Goal: Task Accomplishment & Management: Manage account settings

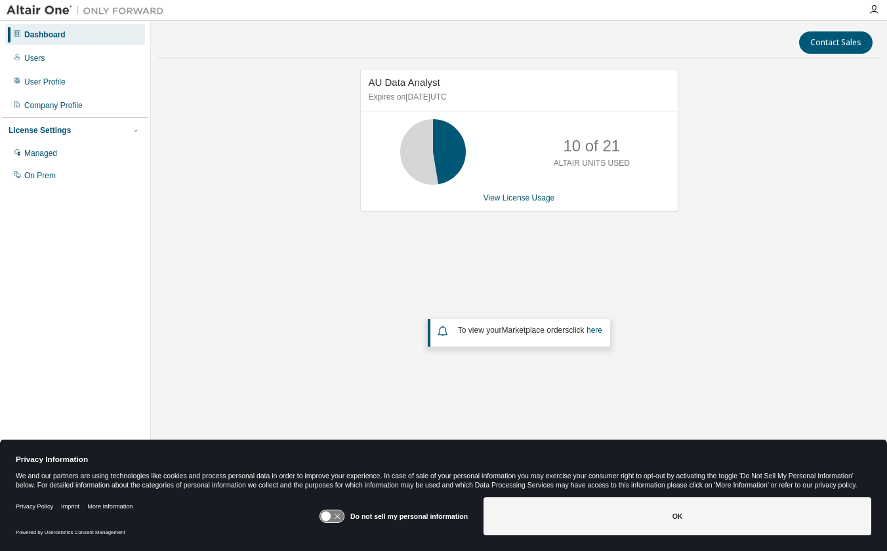
click at [275, 154] on div "AU Data Analyst Expires on May 31, 2026 UTC 10 of 21 ALTAIR UNITS USED View Lic…" at bounding box center [518, 248] width 723 height 359
click at [50, 58] on div "Users" at bounding box center [75, 58] width 140 height 21
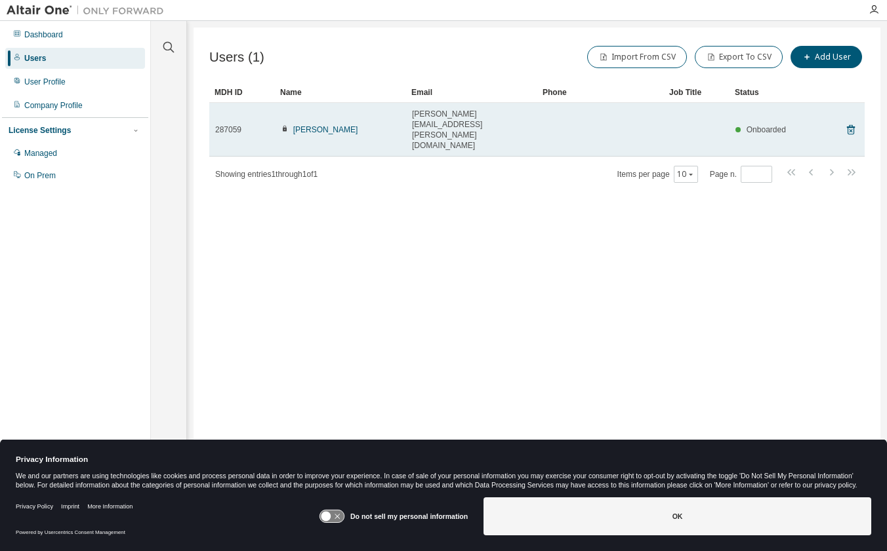
click at [475, 114] on span "[PERSON_NAME][EMAIL_ADDRESS][PERSON_NAME][DOMAIN_NAME]" at bounding box center [471, 130] width 119 height 42
click at [268, 125] on div "287059" at bounding box center [242, 130] width 54 height 10
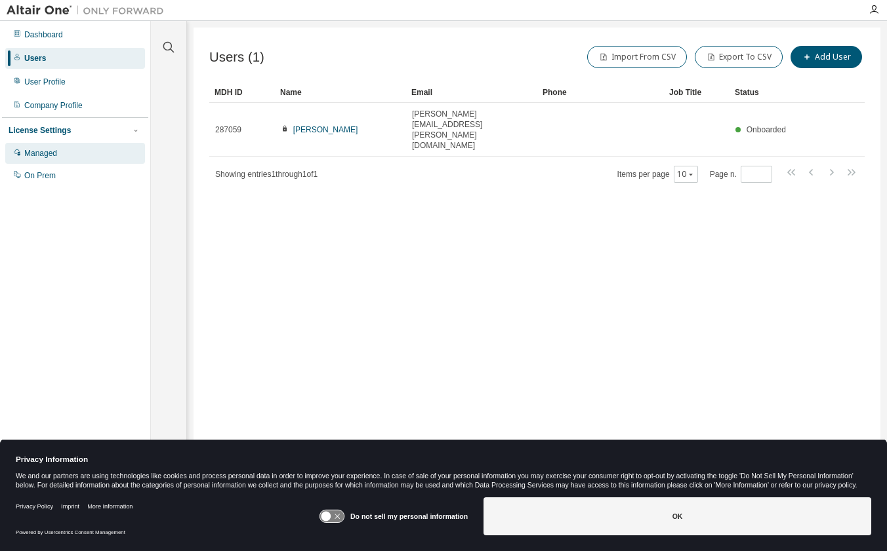
click at [39, 148] on div "Managed" at bounding box center [75, 153] width 140 height 21
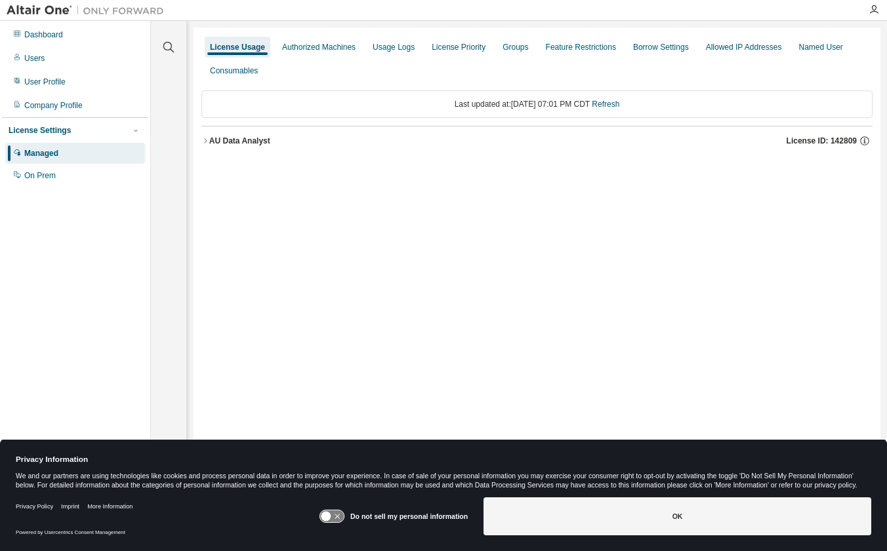
click at [790, 140] on span "License ID: 142809" at bounding box center [821, 141] width 70 height 10
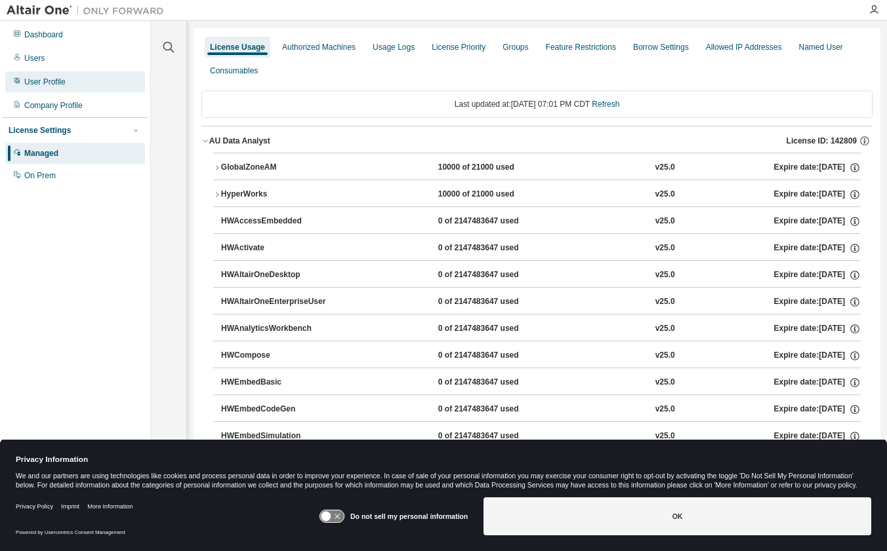
click at [47, 85] on div "User Profile" at bounding box center [44, 82] width 41 height 10
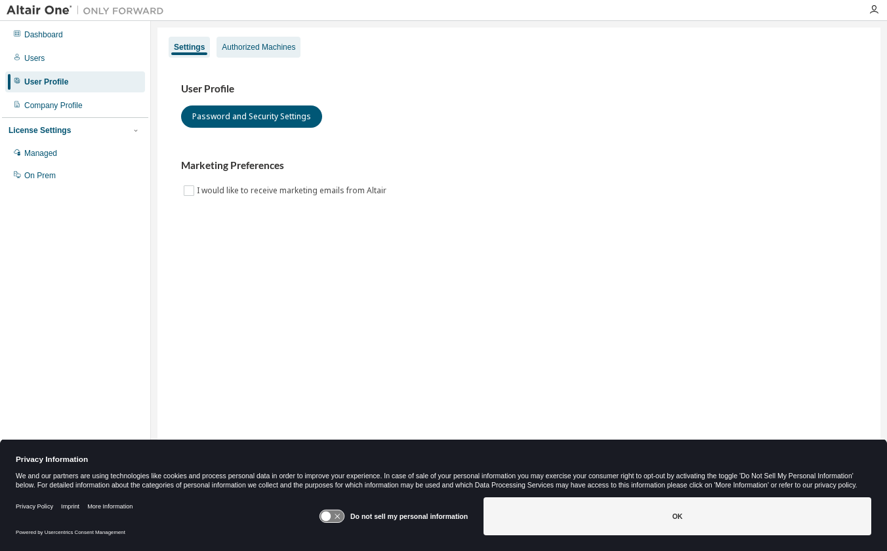
click at [265, 47] on div "Authorized Machines" at bounding box center [258, 47] width 73 height 10
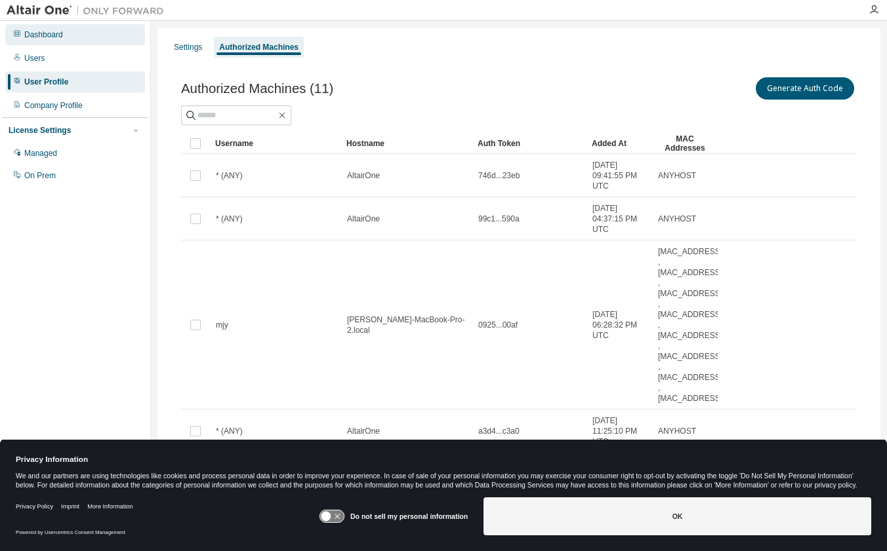
click at [51, 33] on div "Dashboard" at bounding box center [43, 35] width 39 height 10
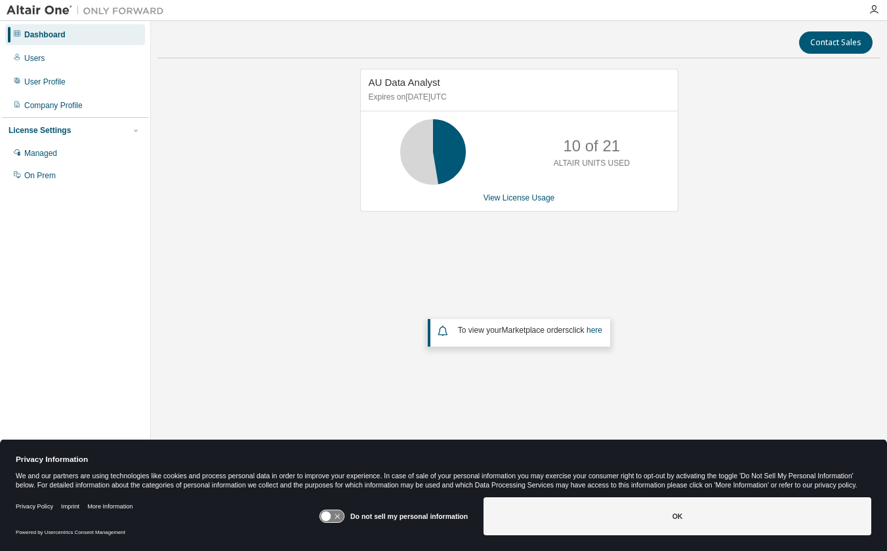
click at [535, 169] on div "10 of 21 ALTAIR UNITS USED" at bounding box center [519, 152] width 317 height 66
click at [477, 152] on div "10 of 21 ALTAIR UNITS USED" at bounding box center [519, 152] width 317 height 66
click at [46, 62] on div "Users" at bounding box center [75, 58] width 140 height 21
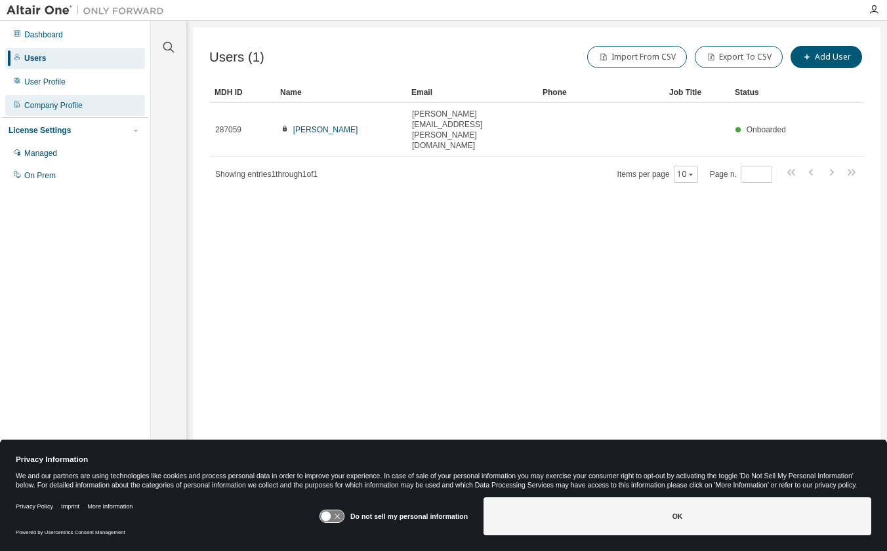
click at [39, 105] on div "Company Profile" at bounding box center [53, 105] width 58 height 10
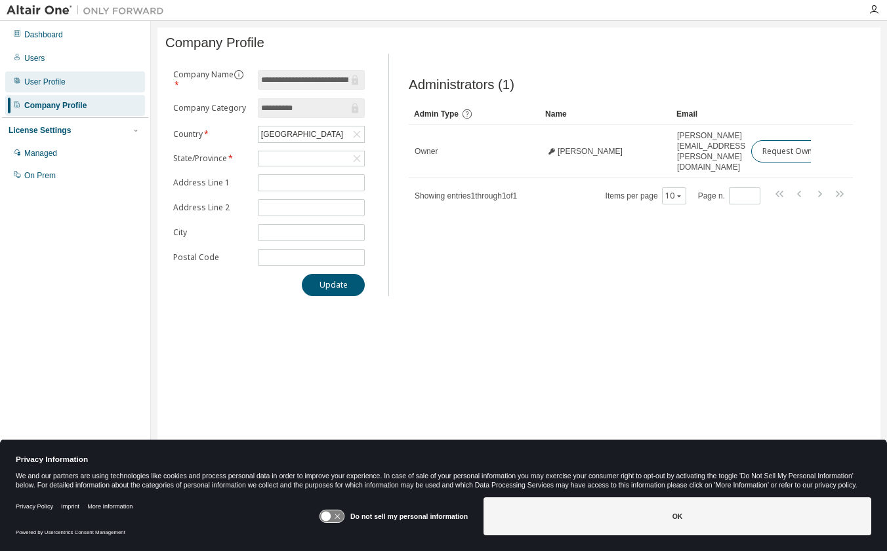
click at [39, 85] on div "User Profile" at bounding box center [44, 82] width 41 height 10
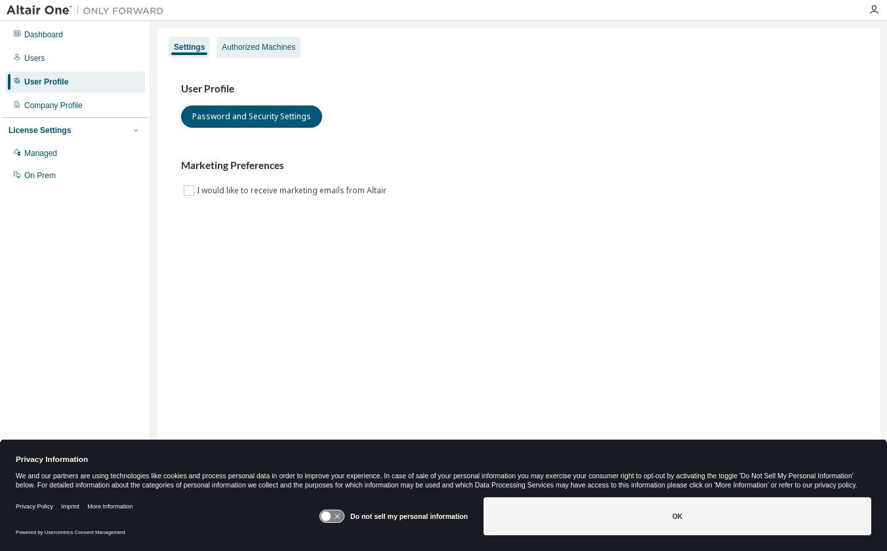
click at [255, 44] on div "Authorized Machines" at bounding box center [258, 47] width 73 height 10
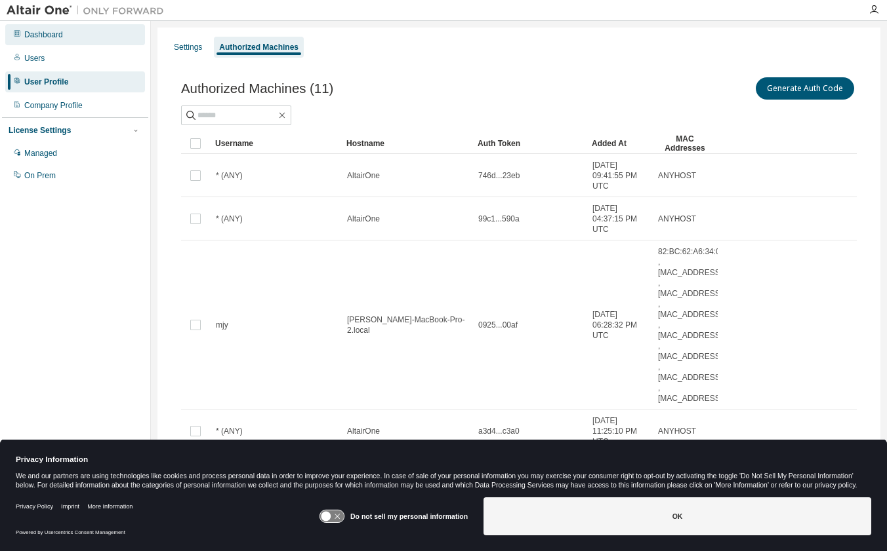
click at [34, 35] on div "Dashboard" at bounding box center [43, 35] width 39 height 10
